Goal: Information Seeking & Learning: Learn about a topic

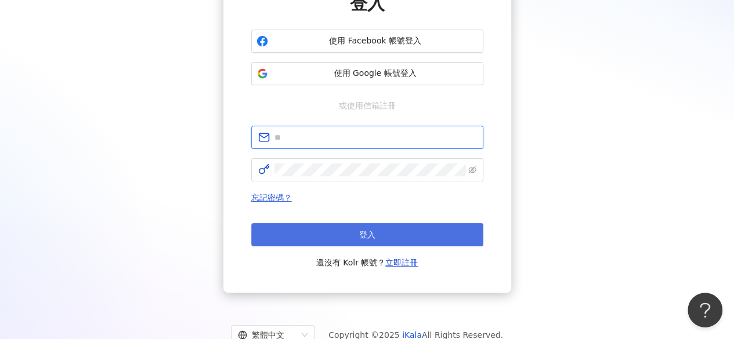
type input "**********"
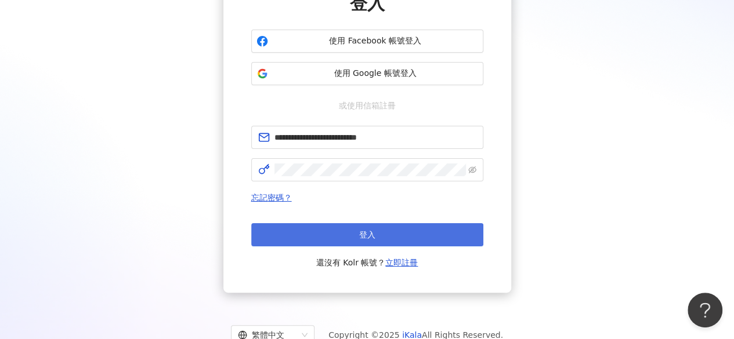
click at [361, 240] on span "登入" at bounding box center [367, 234] width 16 height 9
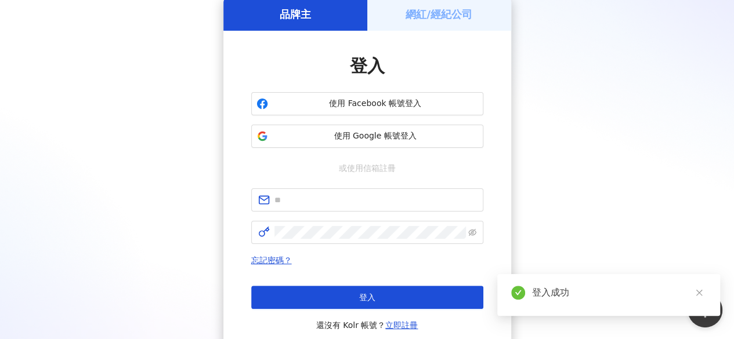
scroll to position [116, 0]
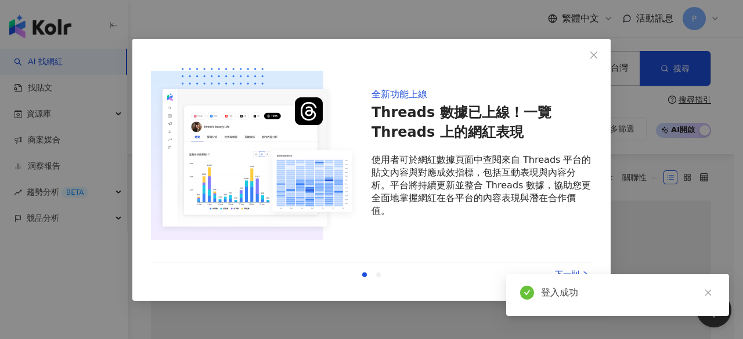
click at [592, 50] on icon "close" at bounding box center [593, 54] width 9 height 9
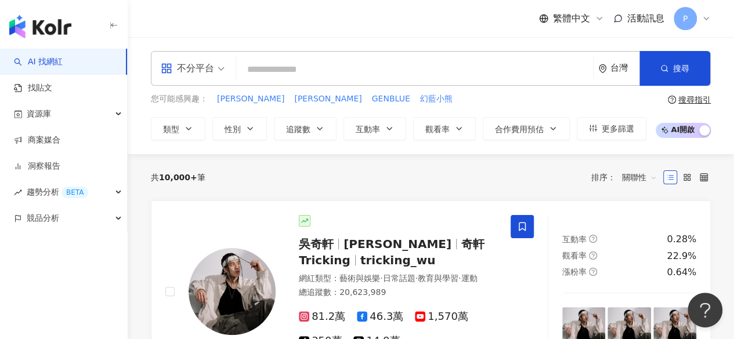
click at [443, 60] on input "search" at bounding box center [415, 70] width 348 height 22
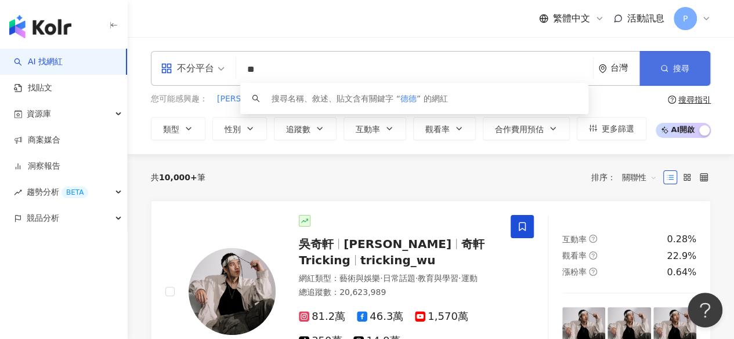
type input "**"
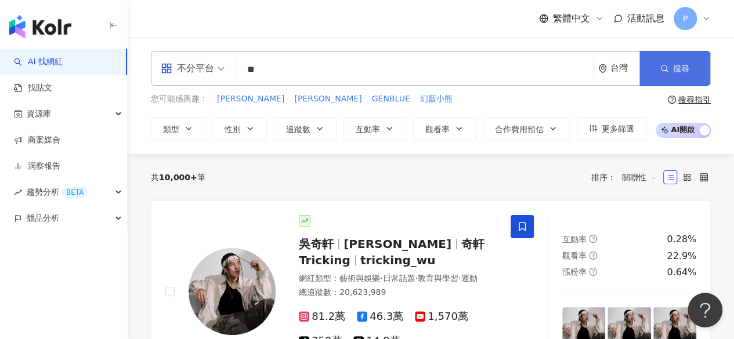
click at [644, 56] on button "搜尋" at bounding box center [674, 68] width 71 height 35
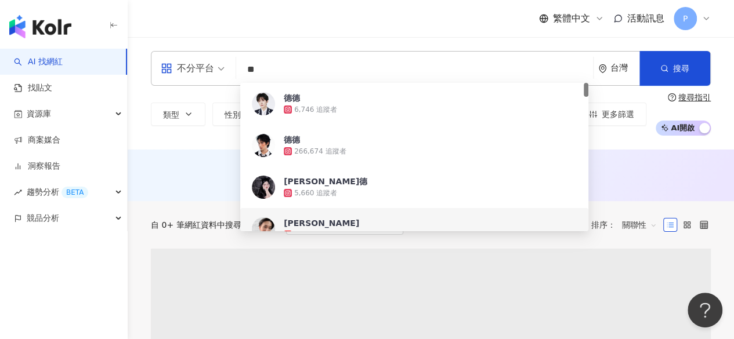
click at [383, 96] on span "德德" at bounding box center [430, 98] width 293 height 12
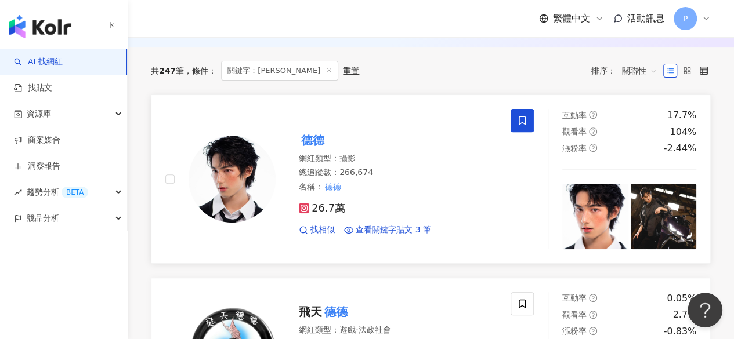
scroll to position [174, 0]
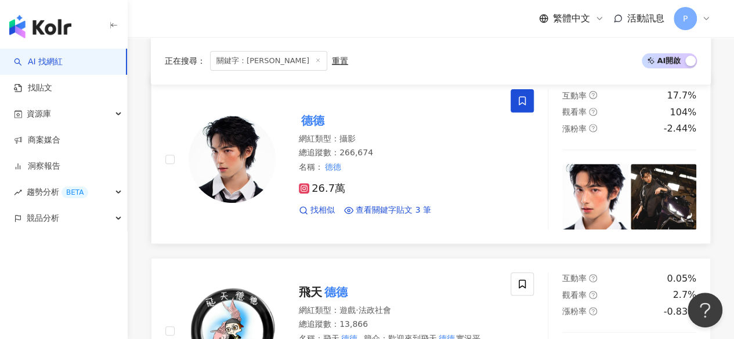
click at [321, 113] on mark "德德" at bounding box center [313, 120] width 28 height 19
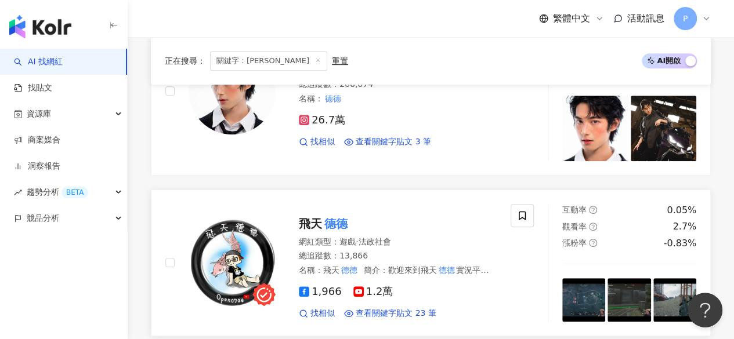
scroll to position [290, 0]
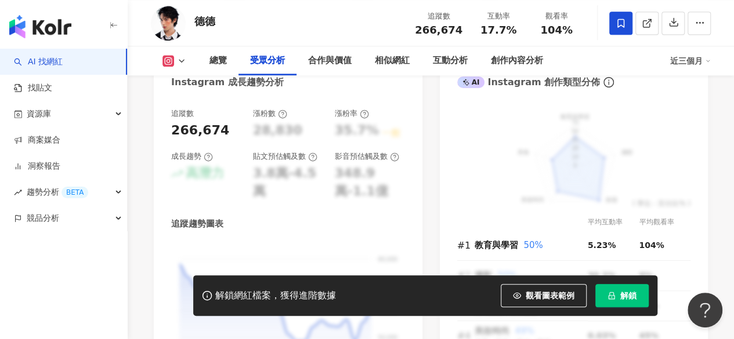
scroll to position [1102, 0]
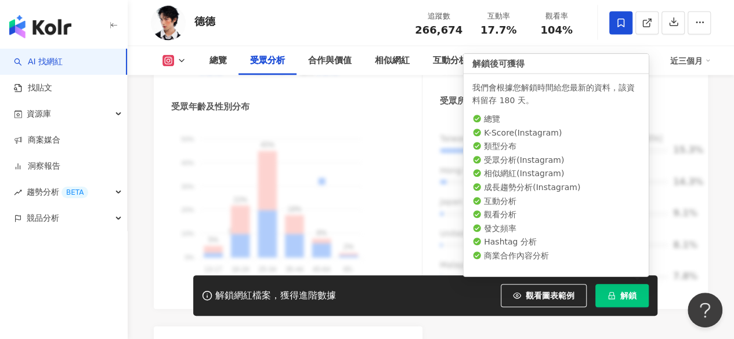
click at [606, 292] on button "解鎖" at bounding box center [621, 295] width 53 height 23
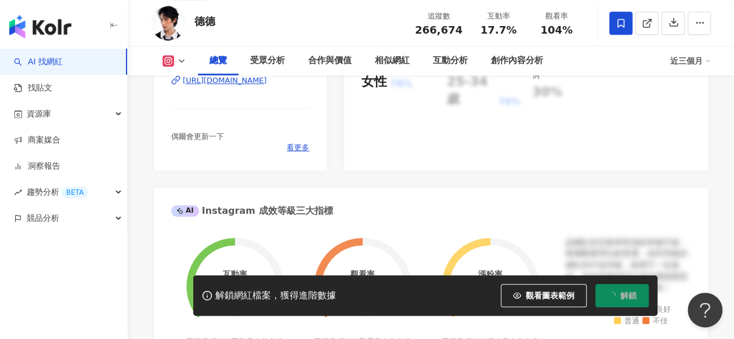
scroll to position [0, 0]
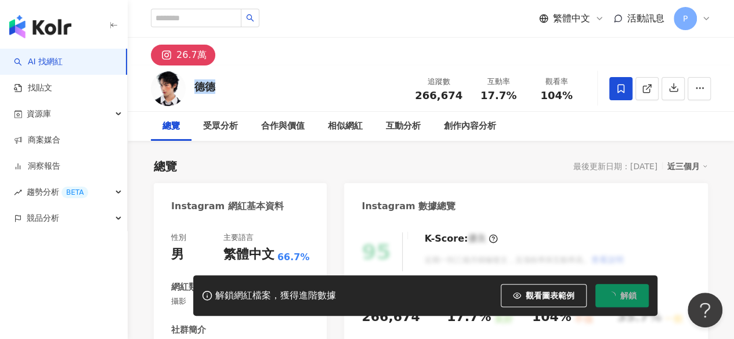
drag, startPoint x: 219, startPoint y: 90, endPoint x: 191, endPoint y: 89, distance: 27.9
click at [191, 89] on div "德德 追蹤數 266,674 互動率 17.7% 觀看率 104%" at bounding box center [431, 89] width 606 height 46
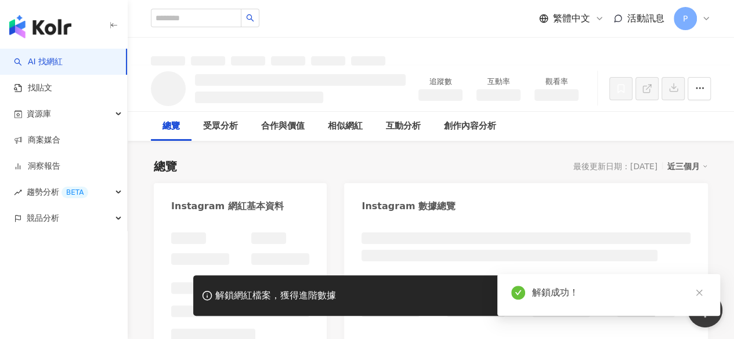
copy div "德德"
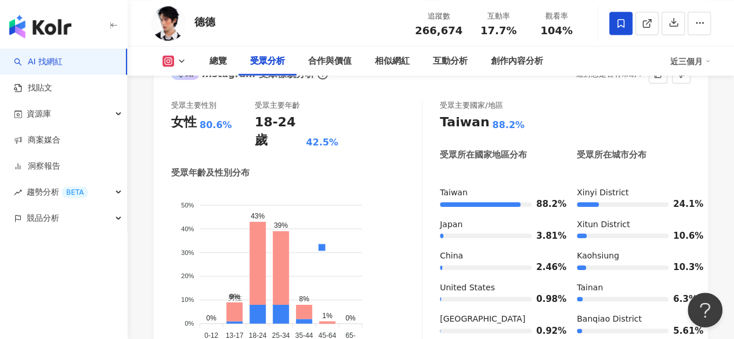
scroll to position [1044, 0]
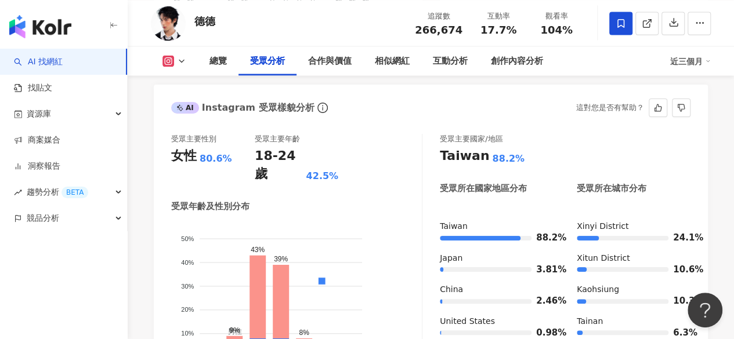
drag, startPoint x: 331, startPoint y: 198, endPoint x: 312, endPoint y: 221, distance: 29.7
click at [331, 201] on div "受眾年齡及性別分布 男性 女性 50% 50% 40% 40% 30% 30% 20% 20% 10% 10% 0% 0% 0% 9% 43% 39% 8% …" at bounding box center [296, 293] width 251 height 185
click at [314, 233] on foreignobject "男性 女性" at bounding box center [296, 299] width 251 height 155
drag, startPoint x: 315, startPoint y: 233, endPoint x: 229, endPoint y: 225, distance: 86.8
click at [229, 225] on foreignobject "男性 女性" at bounding box center [296, 299] width 251 height 155
